Goal: Information Seeking & Learning: Learn about a topic

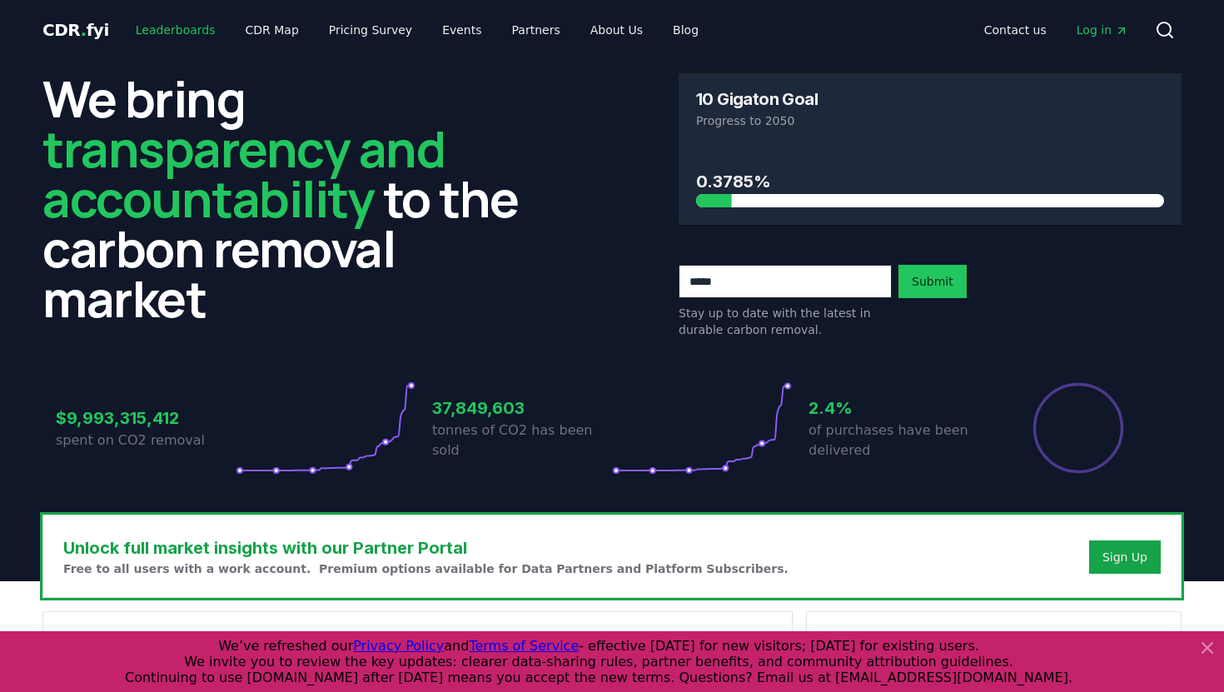
click at [172, 32] on link "Leaderboards" at bounding box center [175, 30] width 107 height 30
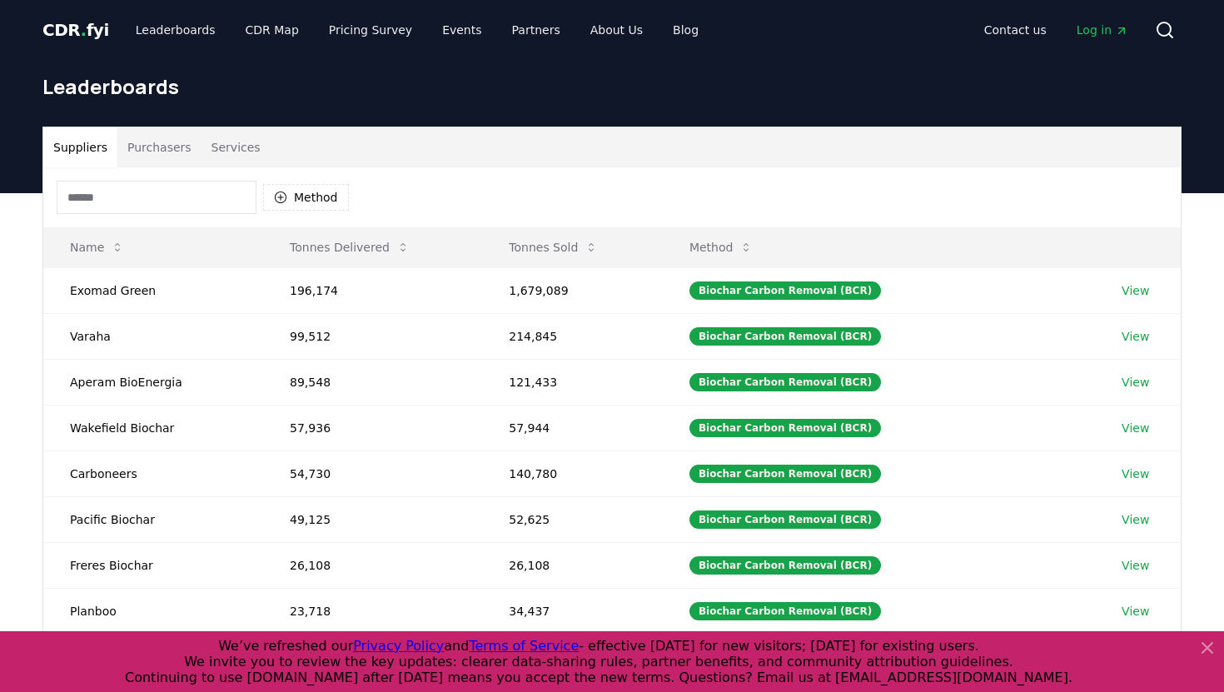
click at [164, 202] on input at bounding box center [157, 197] width 200 height 33
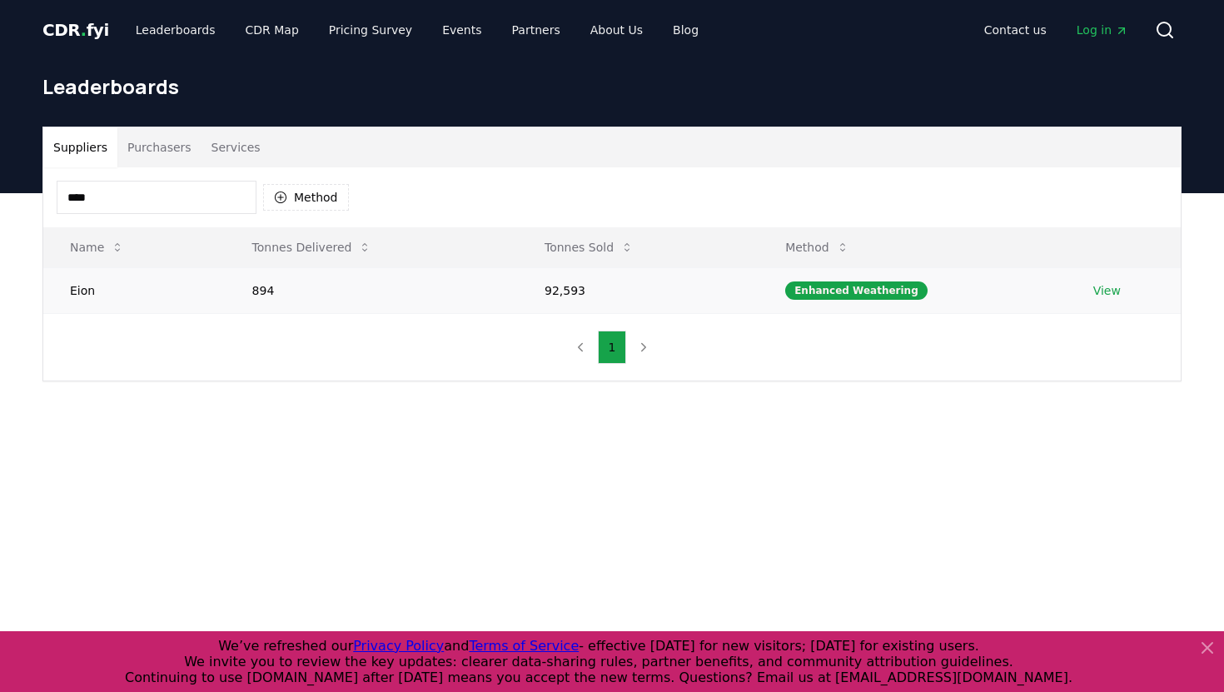
type input "****"
click at [83, 292] on td "Eion" at bounding box center [134, 290] width 182 height 46
click at [840, 282] on div "Enhanced Weathering" at bounding box center [856, 290] width 142 height 18
click at [831, 290] on div "Enhanced Weathering" at bounding box center [856, 290] width 142 height 18
click at [599, 280] on td "92,593" at bounding box center [638, 290] width 241 height 46
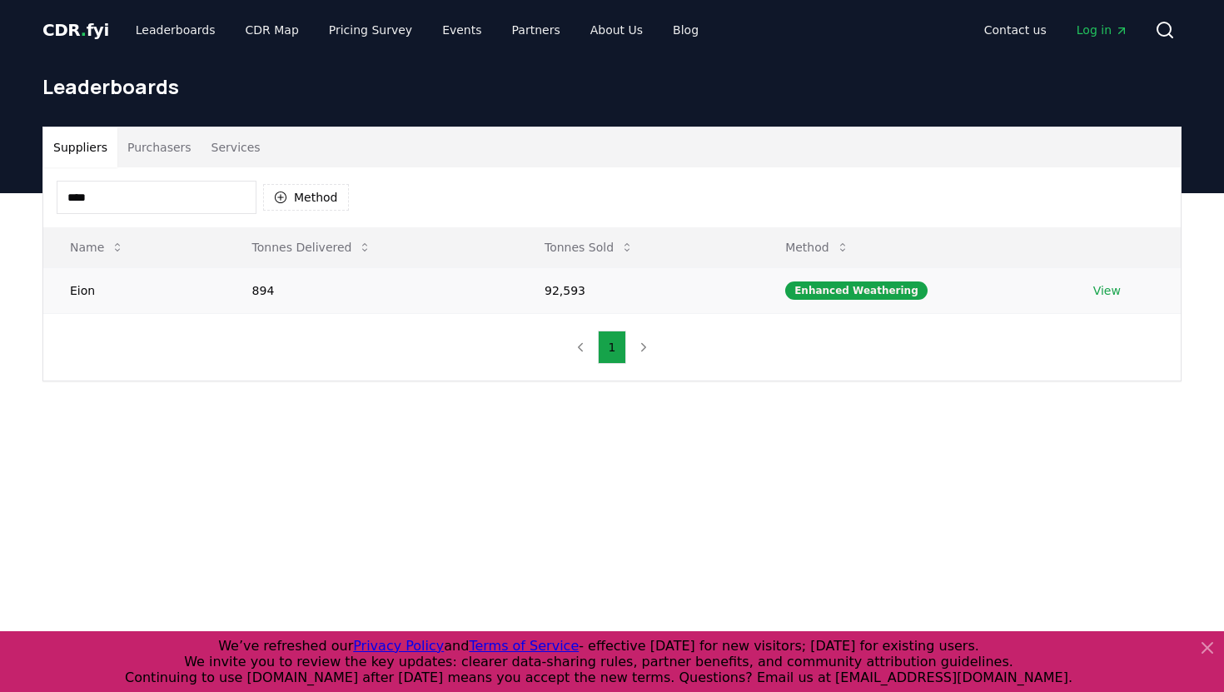
click at [575, 290] on td "92,593" at bounding box center [638, 290] width 241 height 46
click at [78, 289] on td "Eion" at bounding box center [134, 290] width 182 height 46
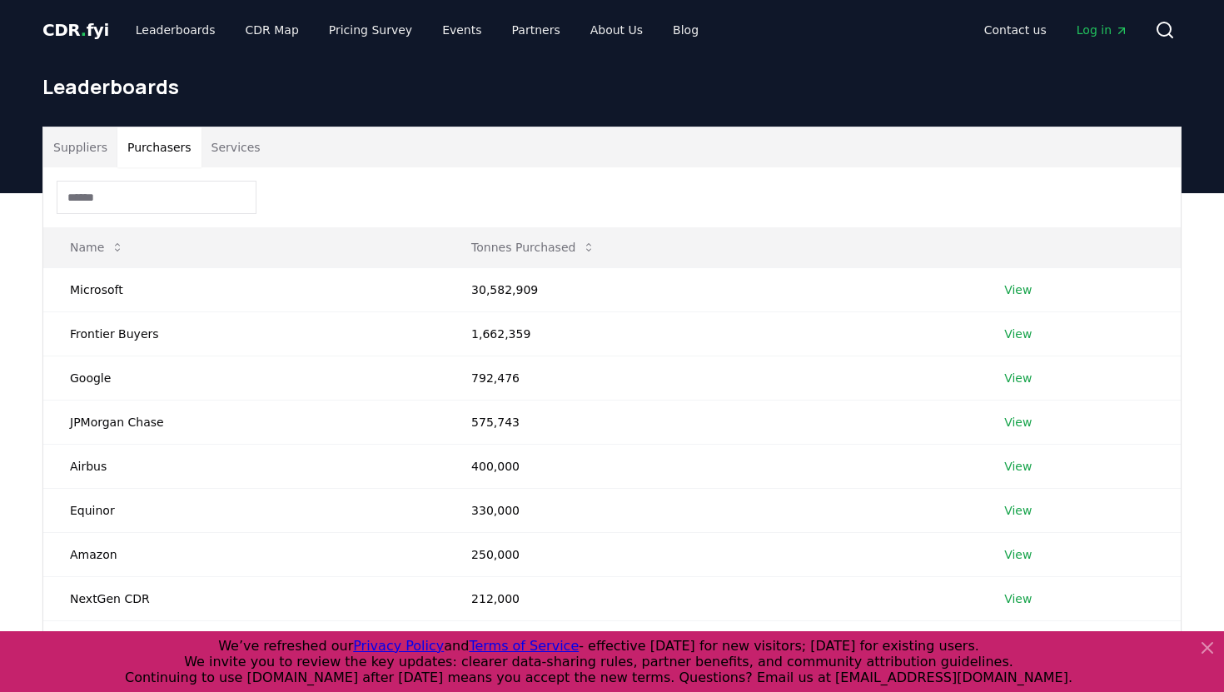
click at [161, 142] on button "Purchasers" at bounding box center [159, 147] width 84 height 40
click at [147, 197] on input at bounding box center [157, 197] width 200 height 33
click at [224, 149] on button "Services" at bounding box center [236, 147] width 69 height 40
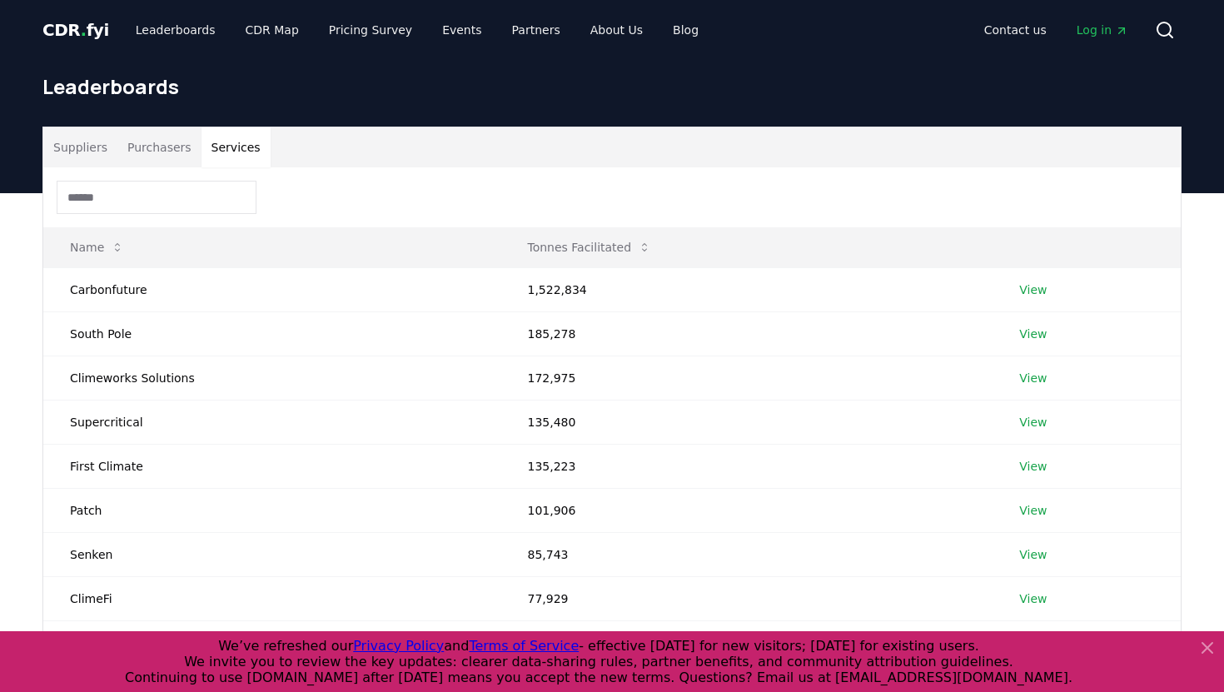
click at [92, 147] on button "Suppliers" at bounding box center [80, 147] width 74 height 40
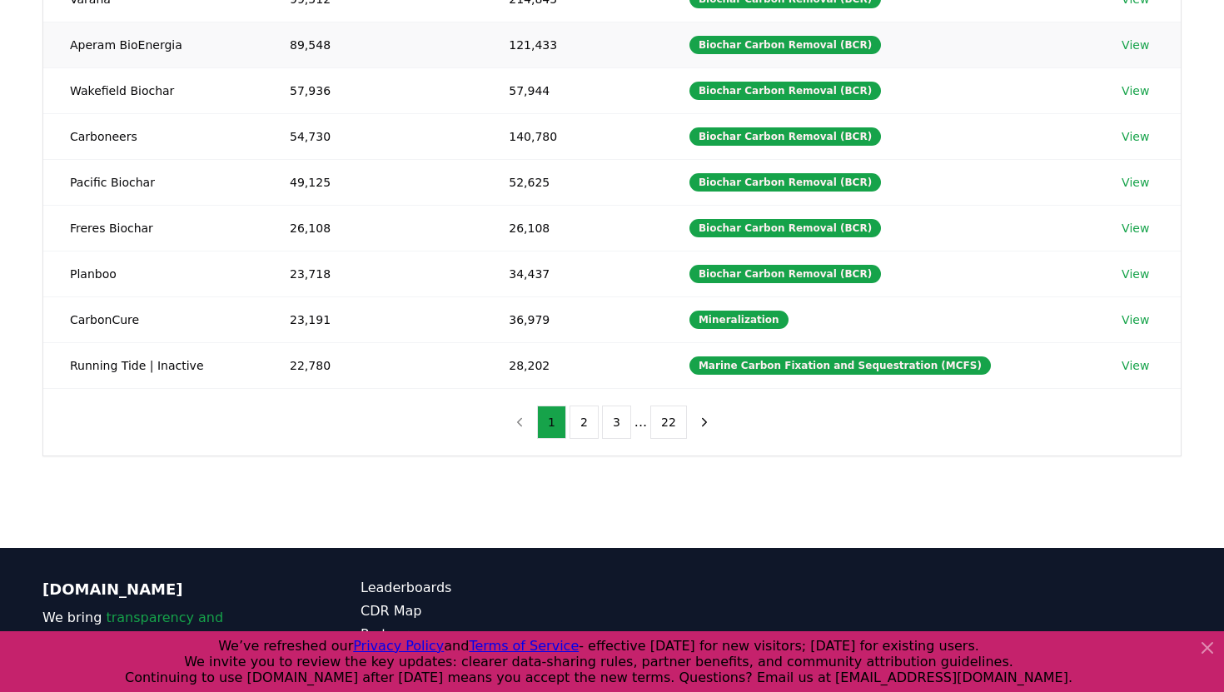
scroll to position [460, 0]
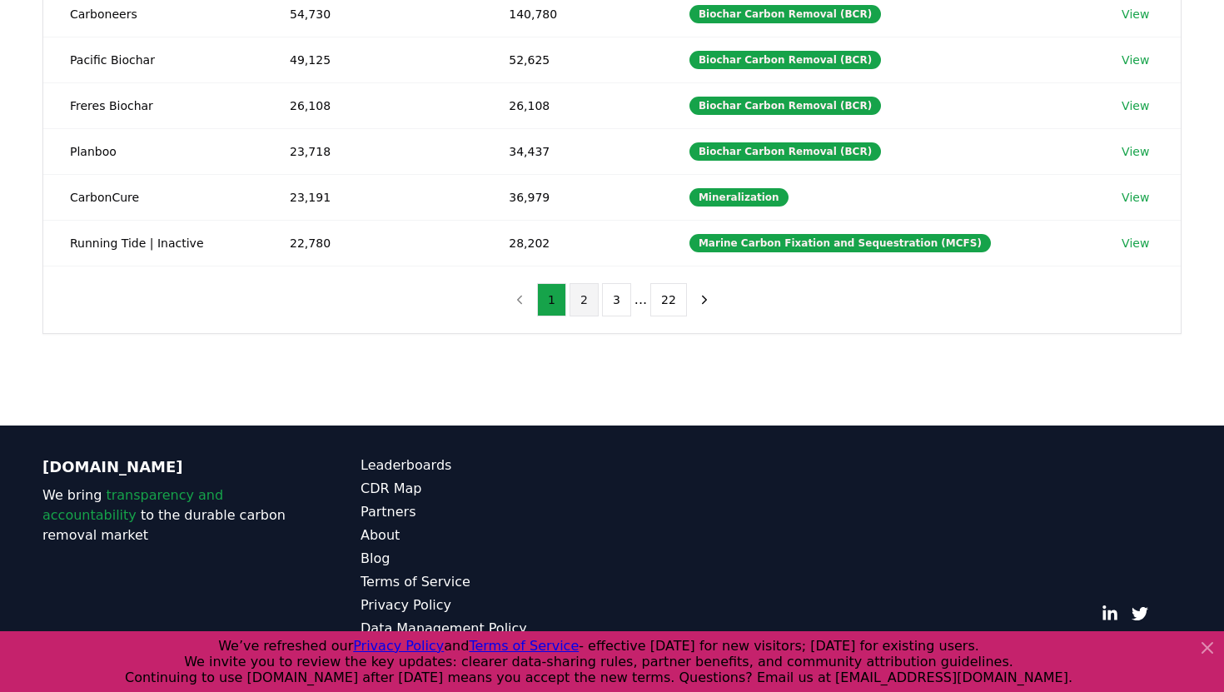
click at [572, 312] on button "2" at bounding box center [584, 299] width 29 height 33
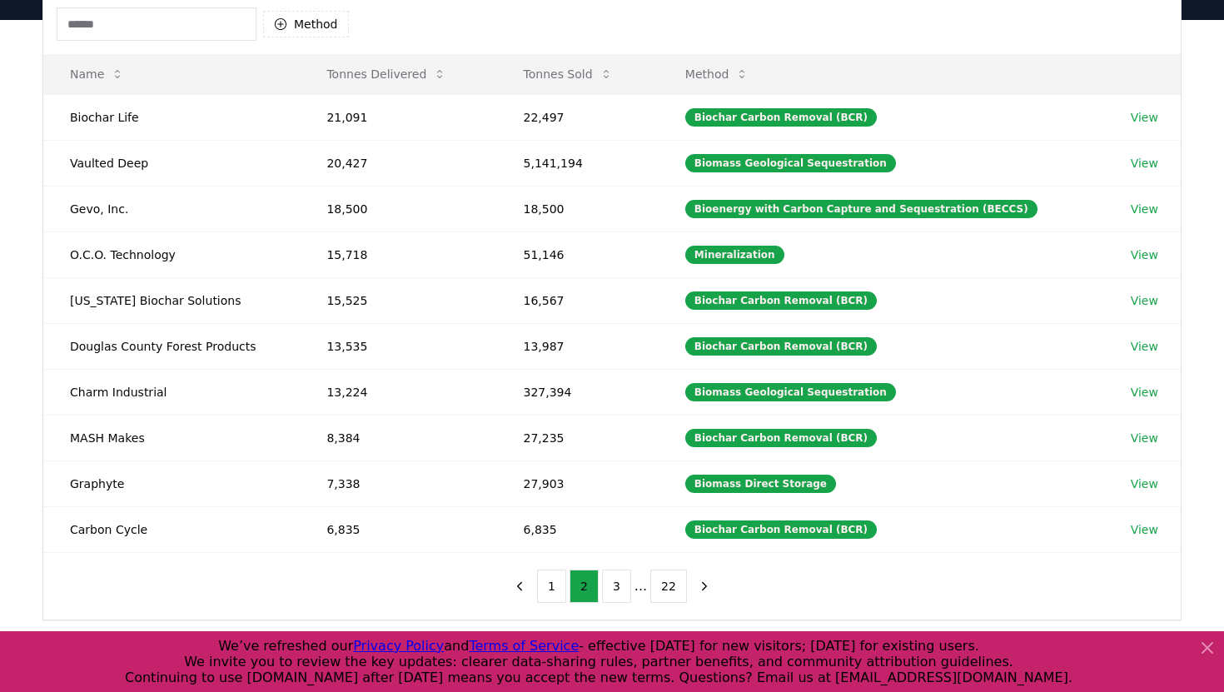
scroll to position [232, 0]
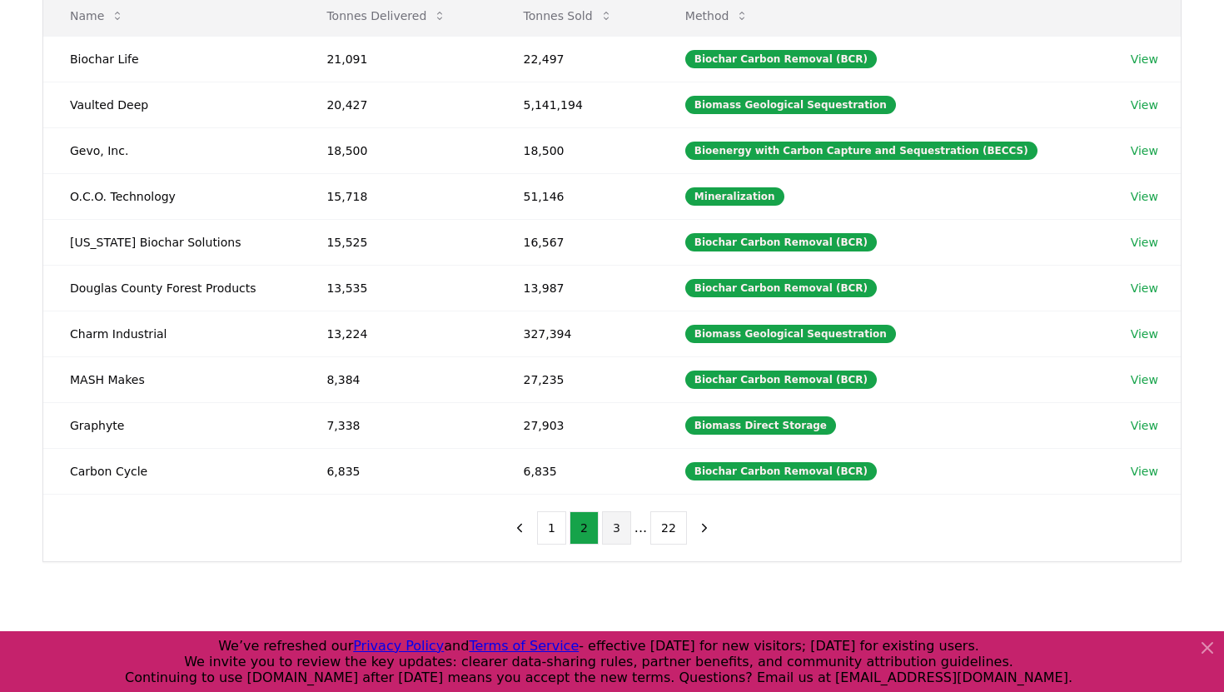
click at [615, 521] on button "3" at bounding box center [616, 527] width 29 height 33
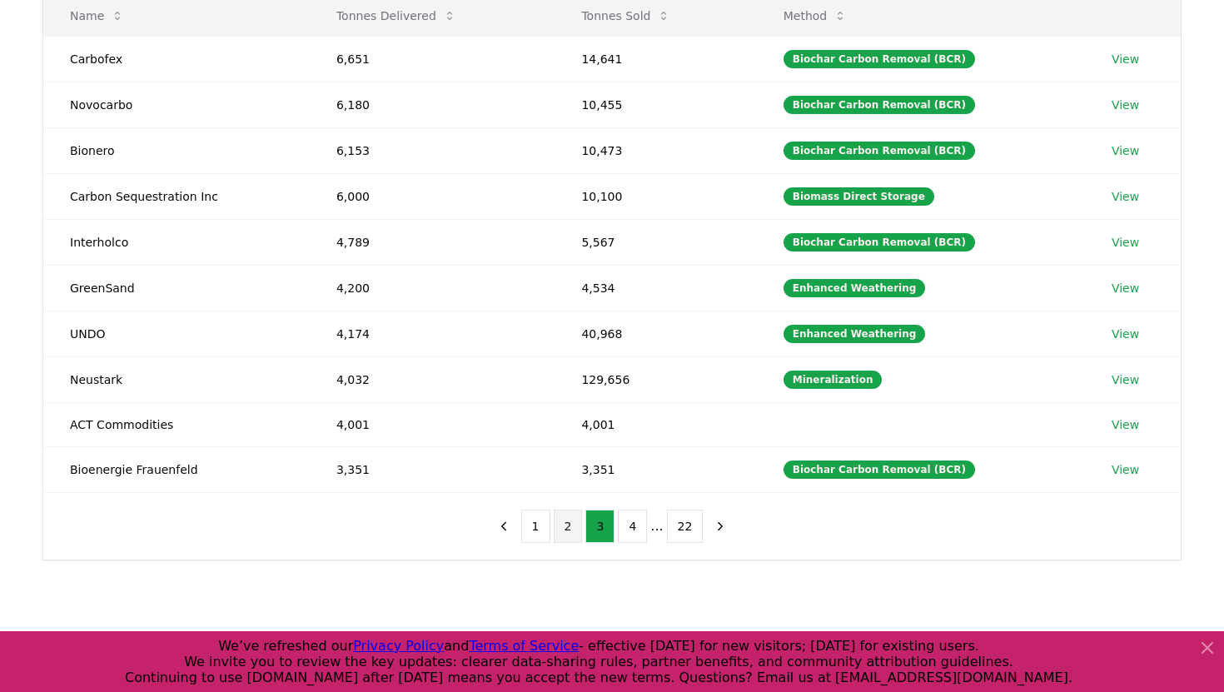
click at [570, 532] on button "2" at bounding box center [568, 526] width 29 height 33
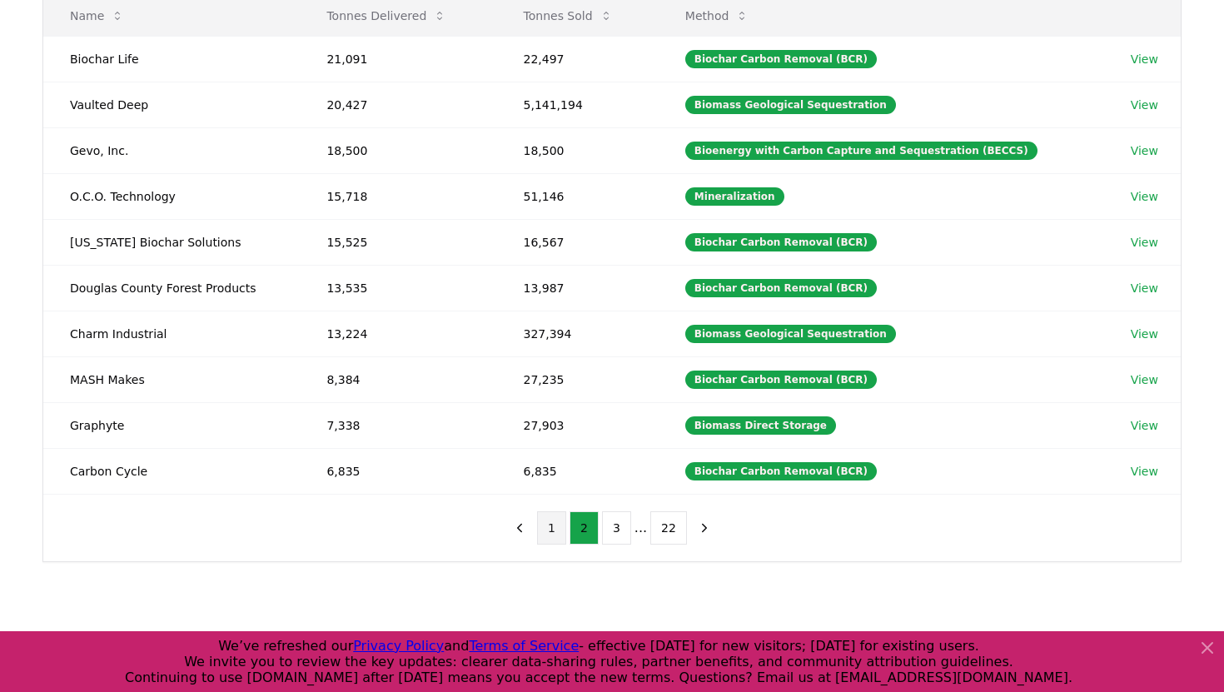
click at [546, 533] on button "1" at bounding box center [551, 527] width 29 height 33
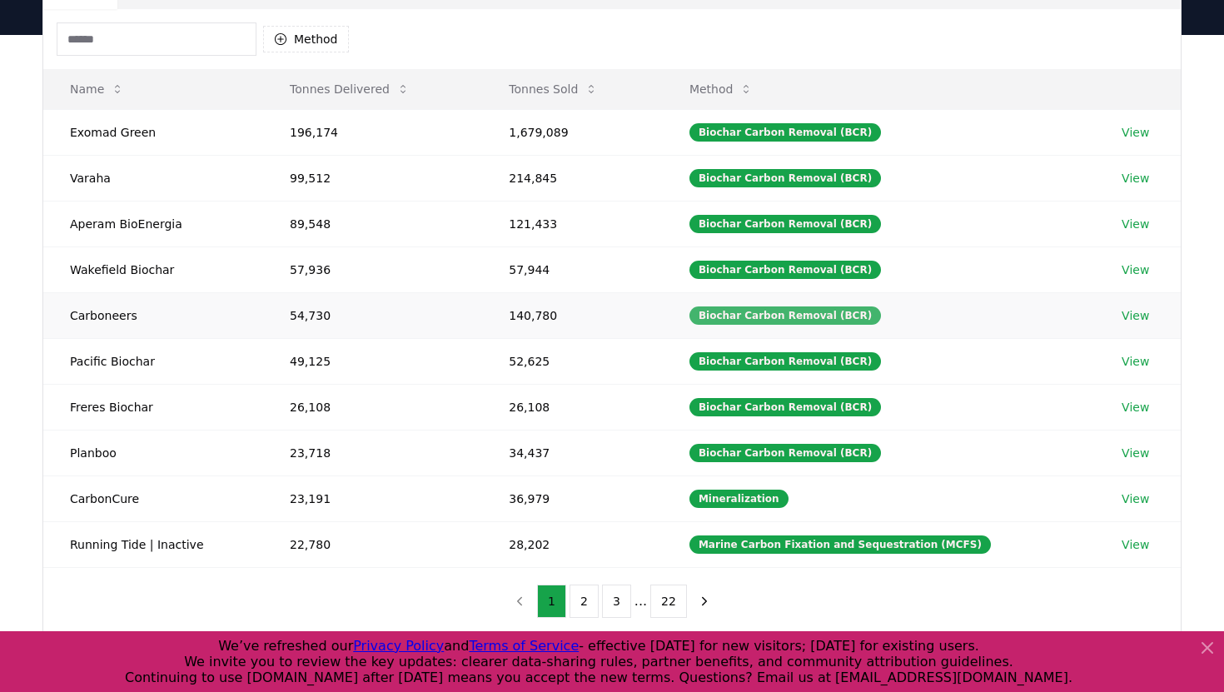
scroll to position [157, 0]
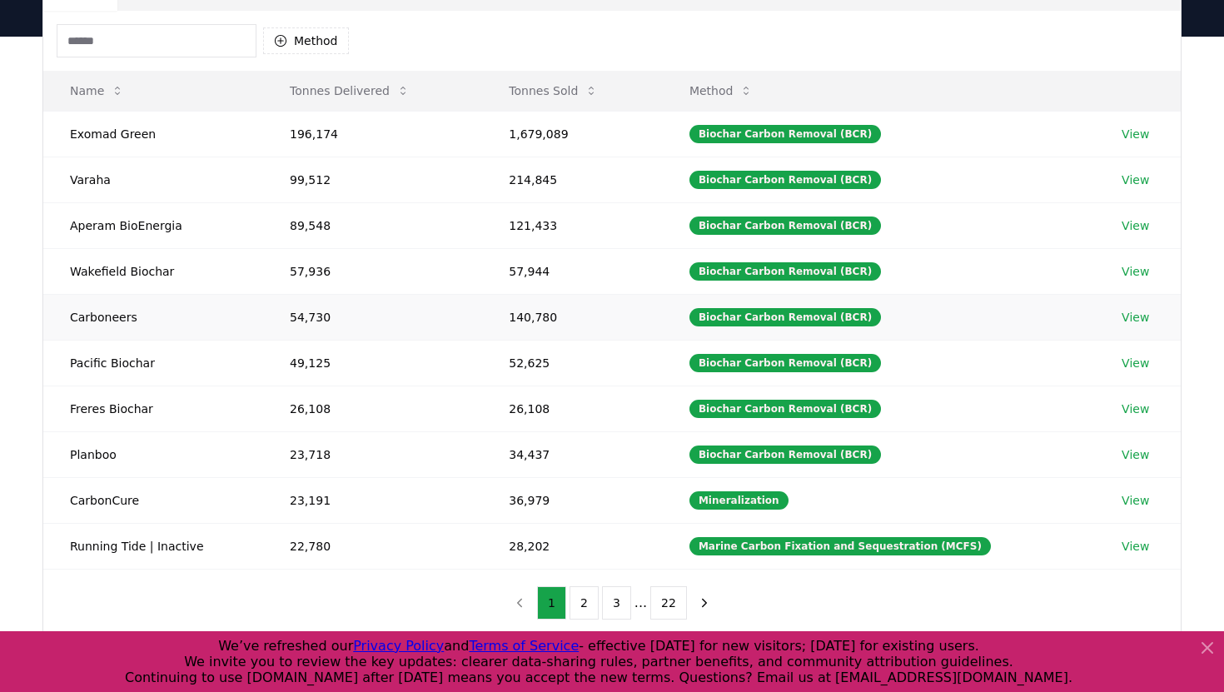
click at [117, 325] on td "Carboneers" at bounding box center [153, 317] width 220 height 46
